Goal: Navigation & Orientation: Find specific page/section

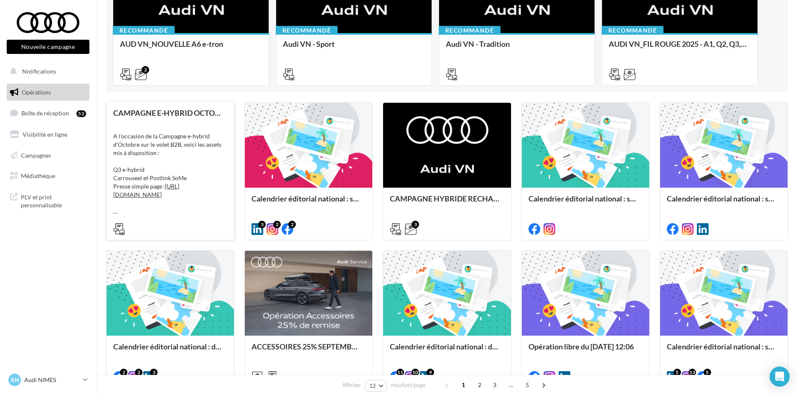
scroll to position [42, 0]
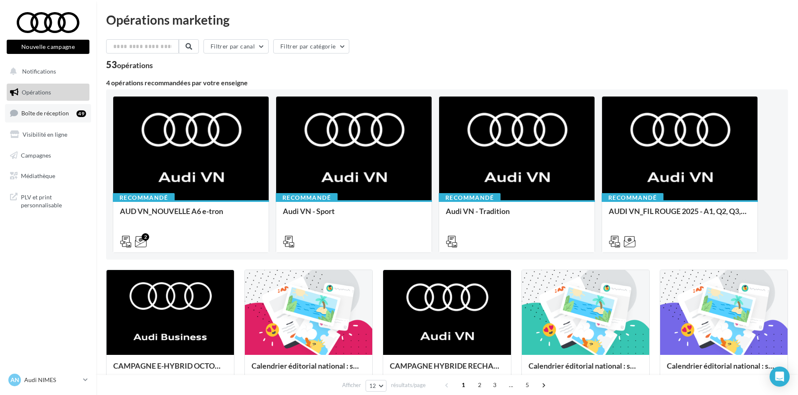
click at [46, 114] on span "Boîte de réception" at bounding box center [45, 112] width 48 height 7
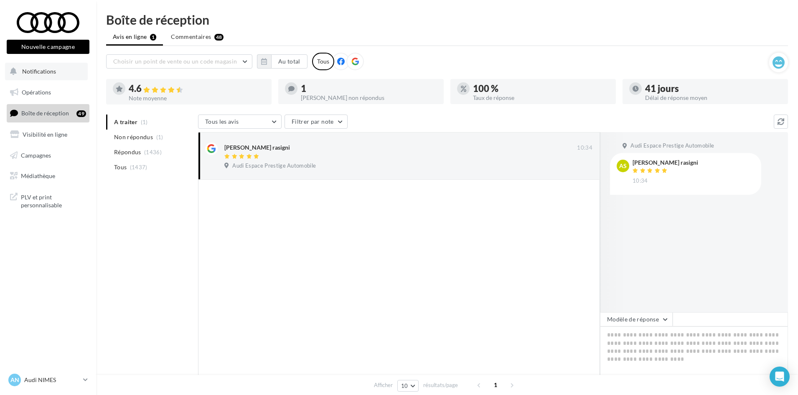
click at [41, 73] on span "Notifications" at bounding box center [39, 71] width 34 height 7
